Goal: Task Accomplishment & Management: Use online tool/utility

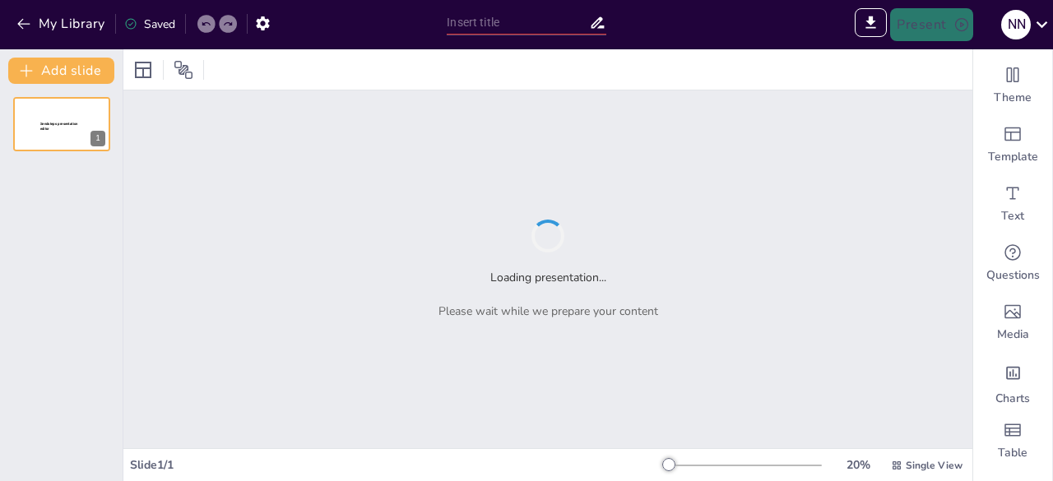
type input "[DEMOGRAPHIC_DATA] SEBAGAI JALAN KEHIDUPAN"
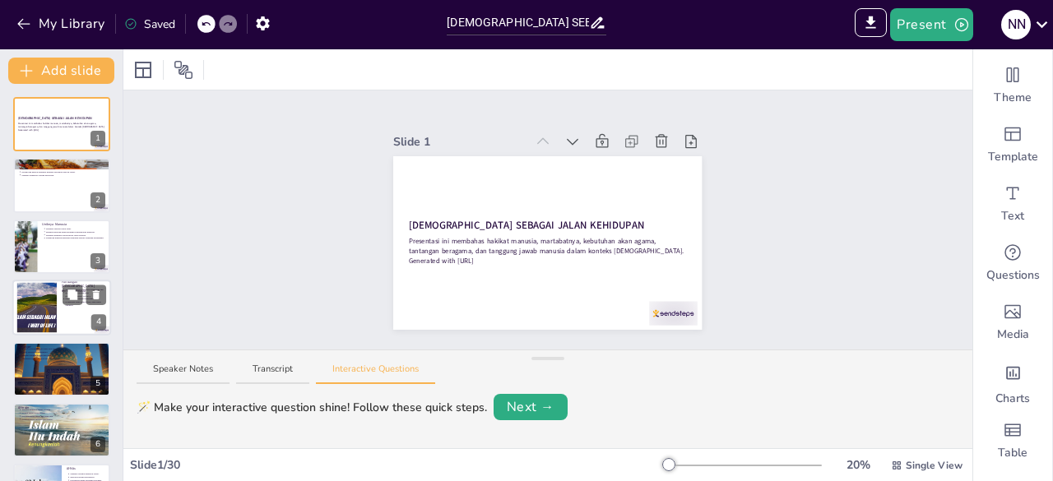
click at [58, 281] on div "Pandangan [DEMOGRAPHIC_DATA] tentang Manusia Manusia sebagai kombinasi badan da…" at bounding box center [61, 308] width 99 height 56
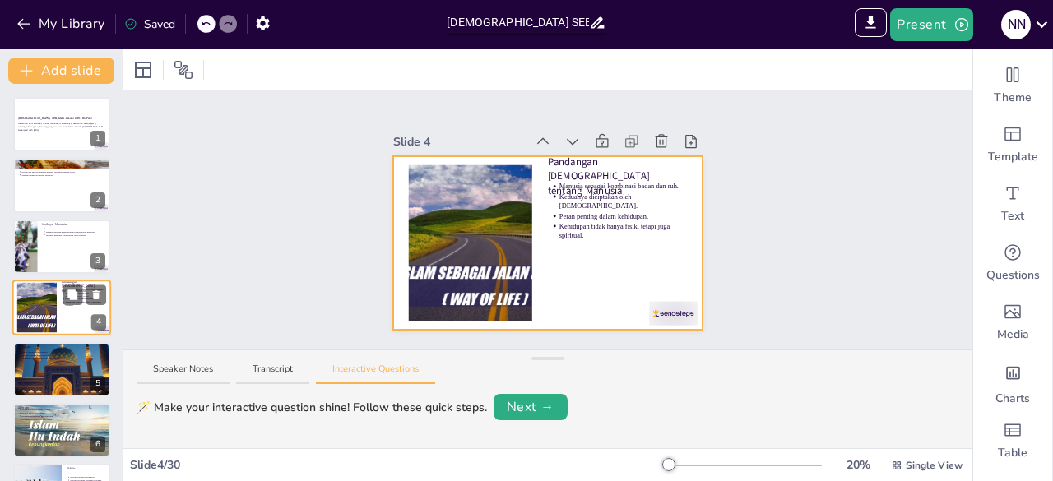
scroll to position [25, 0]
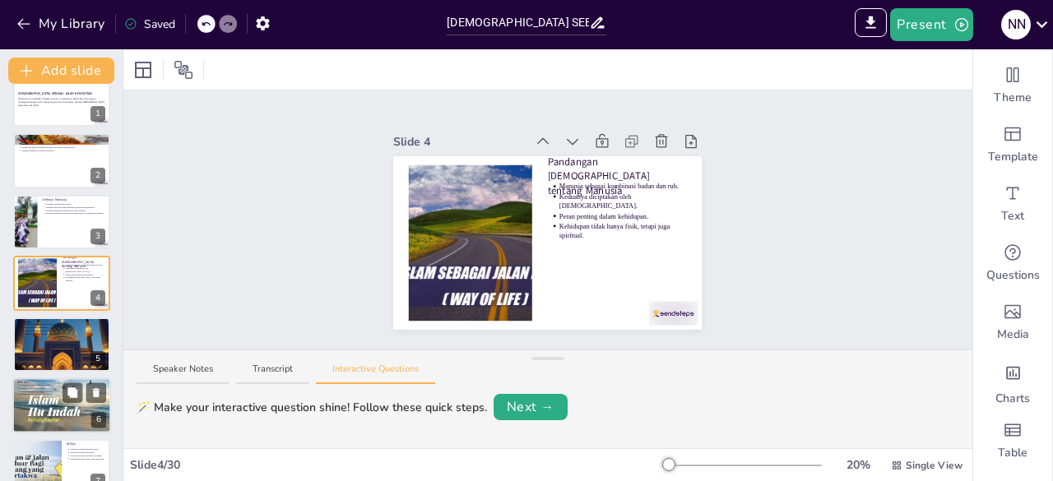
click at [32, 382] on p "Al-Insān" at bounding box center [61, 382] width 89 height 5
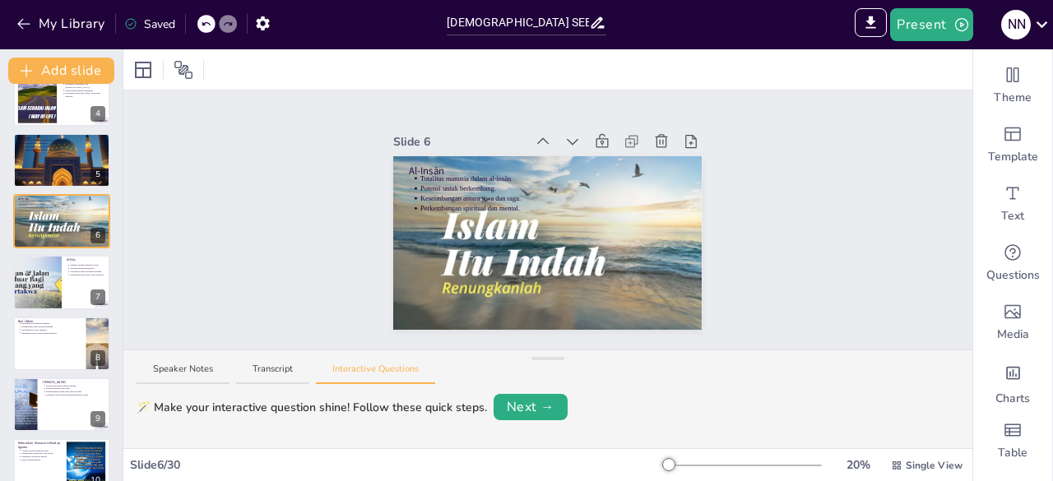
scroll to position [210, 0]
click at [61, 348] on div at bounding box center [61, 343] width 99 height 56
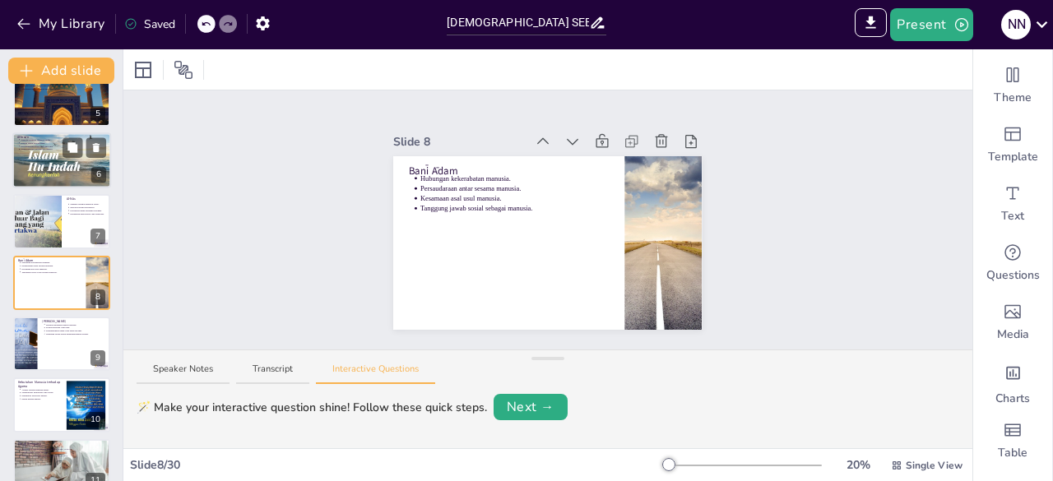
click at [30, 164] on div at bounding box center [61, 160] width 99 height 61
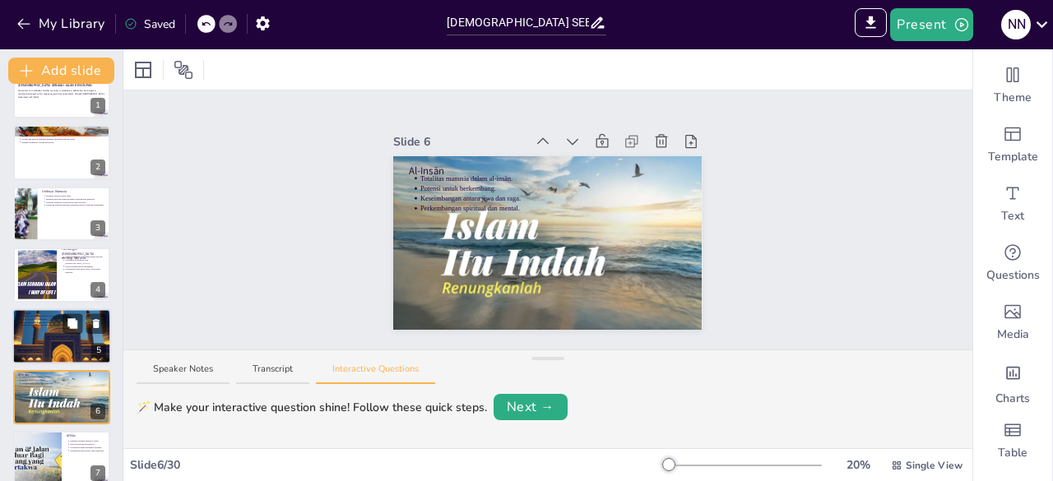
scroll to position [0, 0]
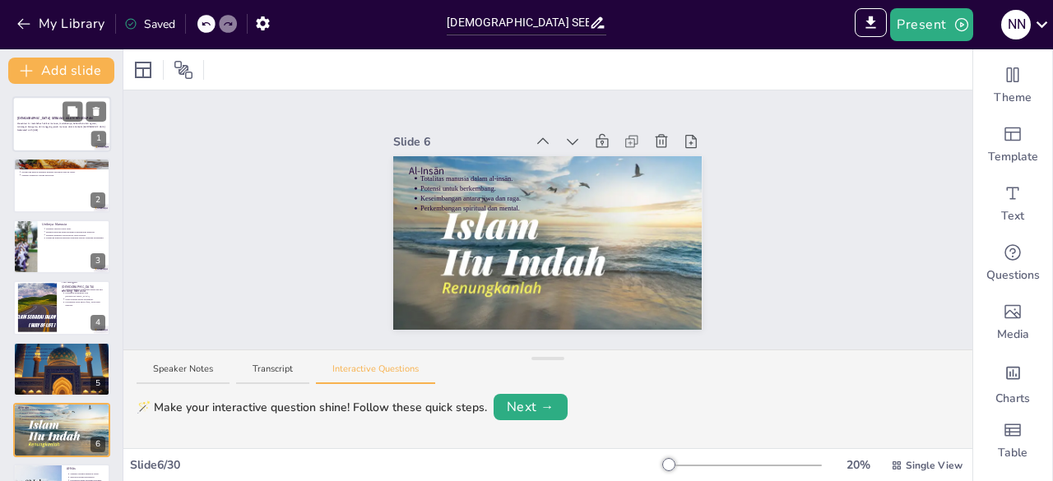
click at [21, 137] on div at bounding box center [61, 124] width 99 height 56
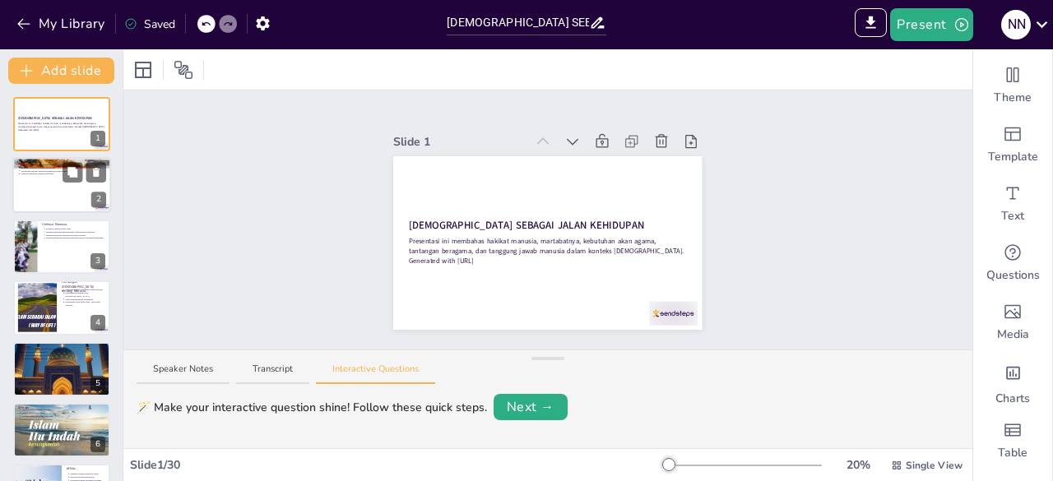
click at [19, 198] on div at bounding box center [61, 186] width 99 height 56
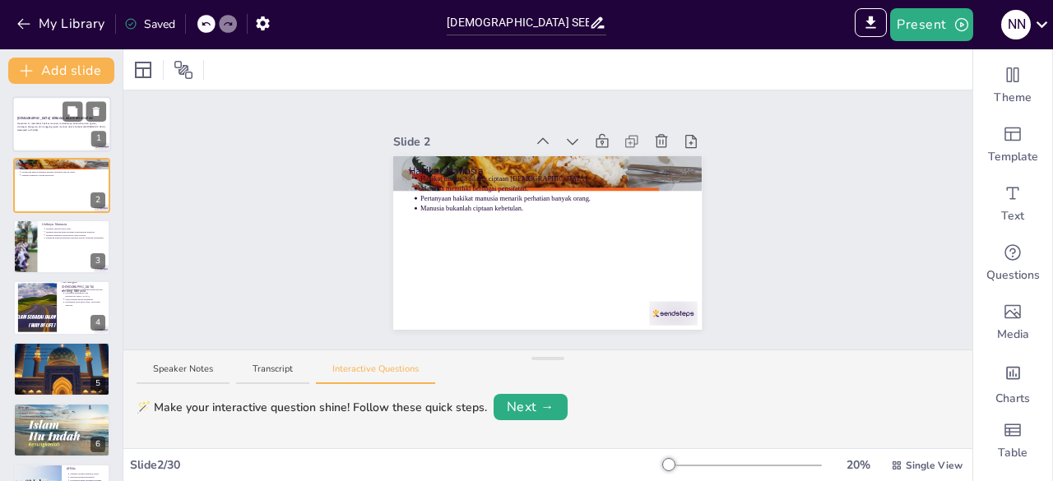
click at [28, 130] on p "Generated with [URL]" at bounding box center [61, 129] width 89 height 3
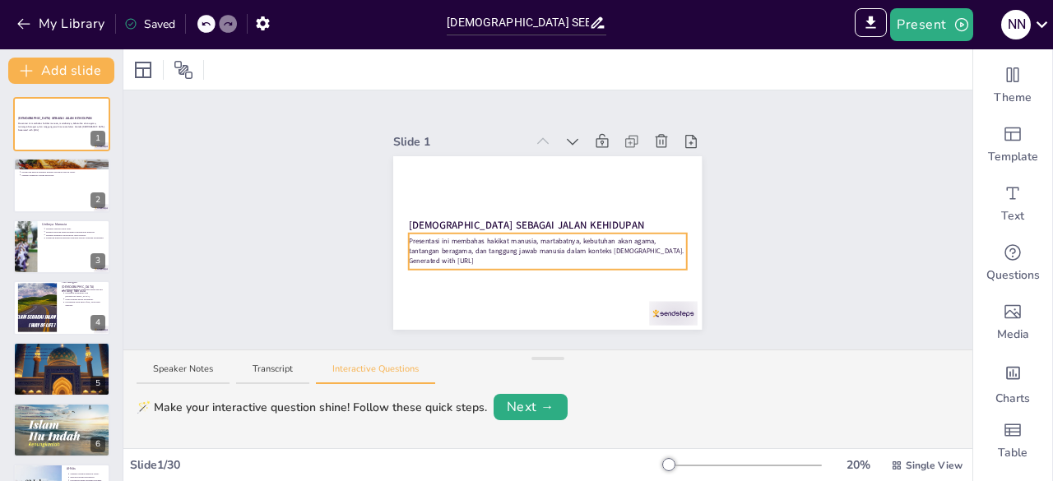
click at [505, 256] on p "Generated with [URL]" at bounding box center [548, 261] width 278 height 10
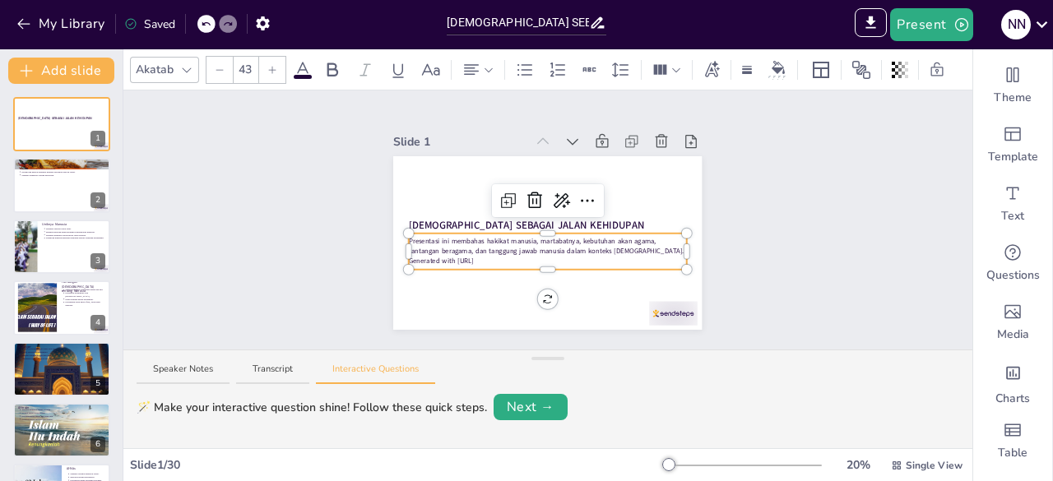
click at [497, 256] on p "Generated with [URL]" at bounding box center [548, 261] width 278 height 10
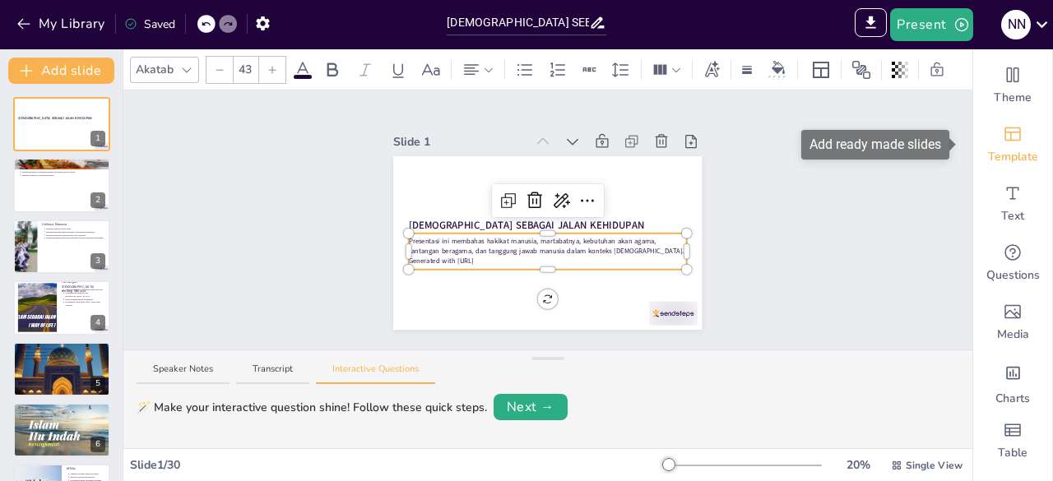
click at [1000, 173] on div "Template" at bounding box center [1012, 144] width 79 height 59
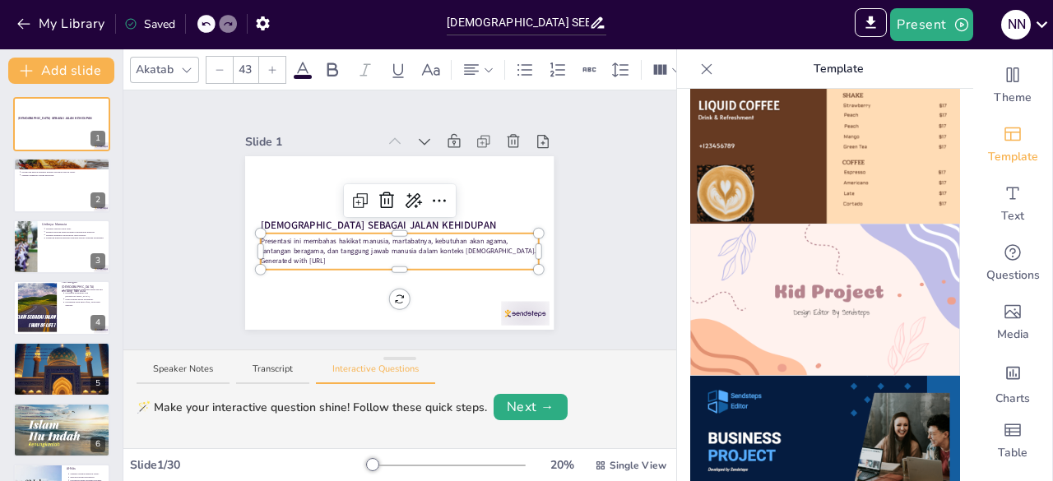
scroll to position [1100, 0]
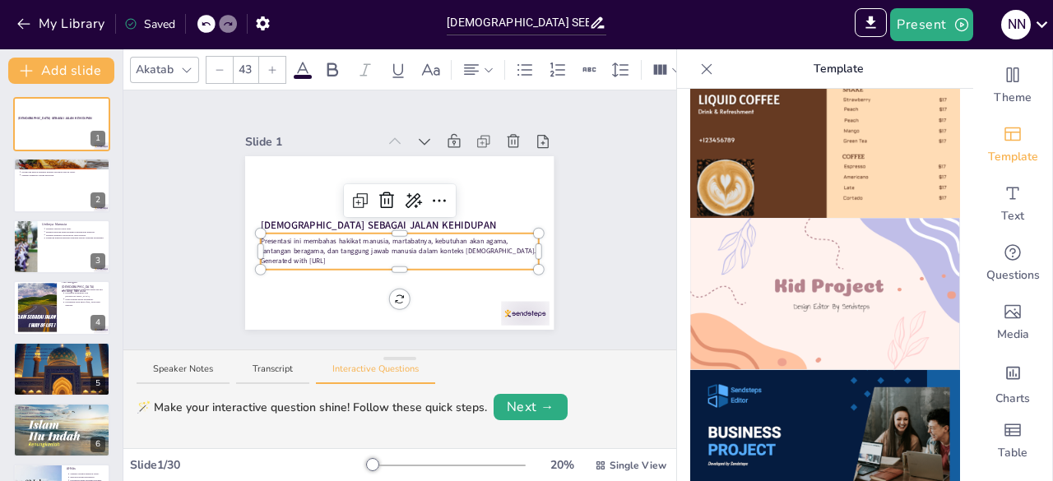
click at [795, 277] on img at bounding box center [825, 294] width 270 height 152
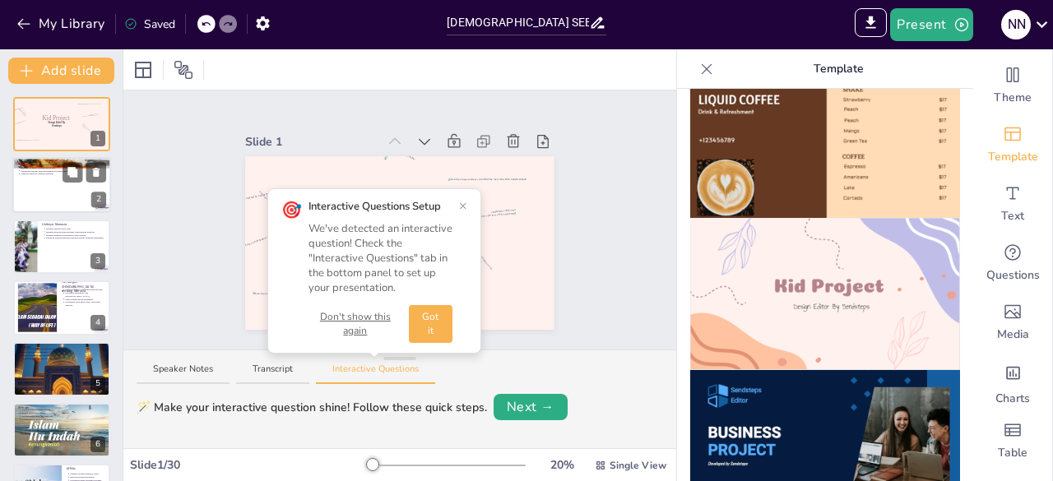
click at [20, 188] on div at bounding box center [61, 186] width 99 height 56
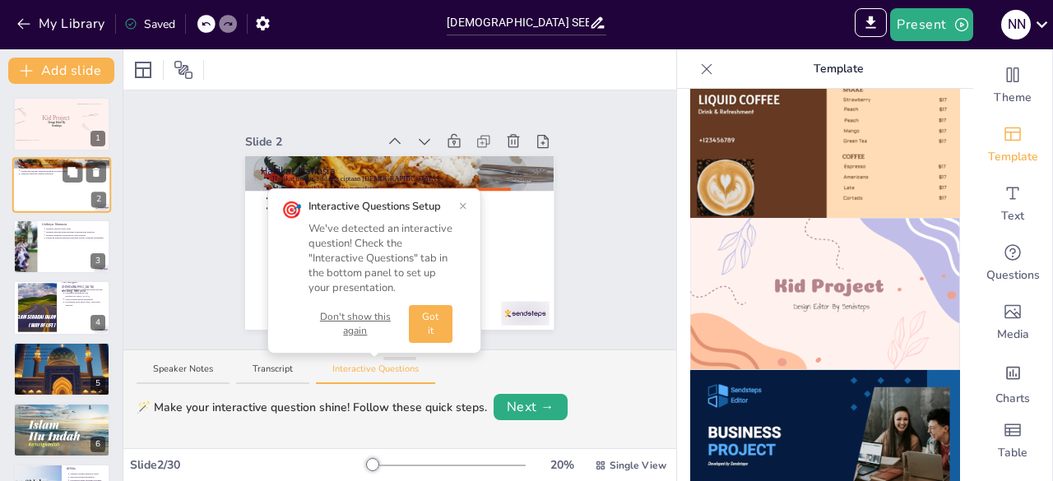
click at [20, 188] on div at bounding box center [61, 186] width 99 height 56
click at [815, 274] on img at bounding box center [825, 294] width 270 height 152
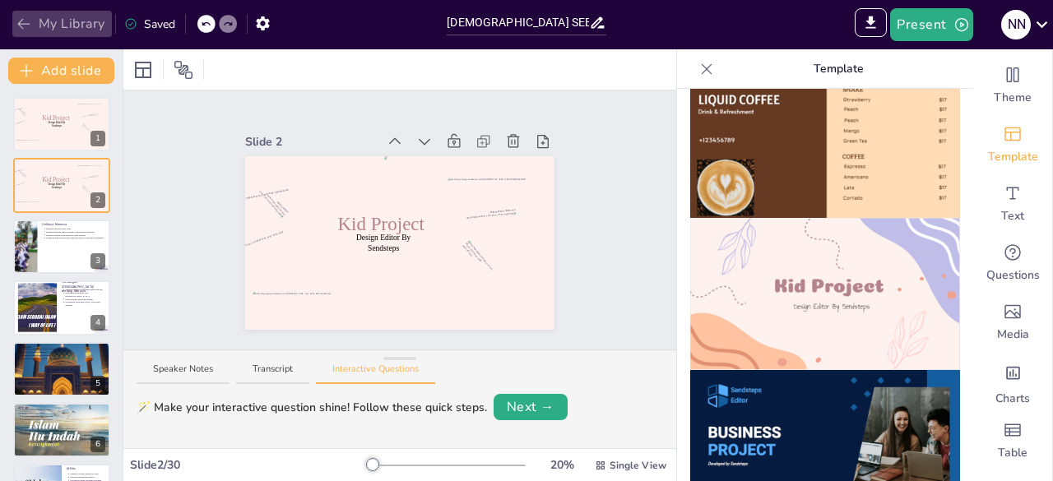
click at [26, 25] on icon "button" at bounding box center [24, 24] width 16 height 16
